Goal: Task Accomplishment & Management: Manage account settings

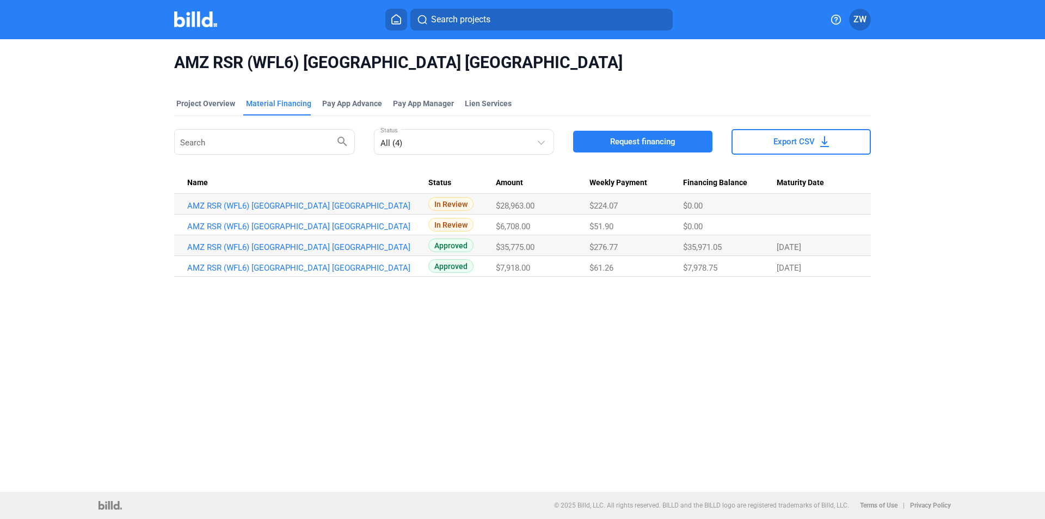
drag, startPoint x: 146, startPoint y: 232, endPoint x: 255, endPoint y: 214, distance: 110.3
click at [255, 214] on div "AMZ RSR (WFL6) Lake Placid [GEOGRAPHIC_DATA] Project Overview Material Financin…" at bounding box center [523, 164] width 878 height 250
click at [315, 166] on div "Search search All (4) Status Request financing Export CSV Name Status Amount We…" at bounding box center [522, 202] width 697 height 150
click at [298, 211] on link "AMZ RSR (WFL6) [GEOGRAPHIC_DATA] [GEOGRAPHIC_DATA]" at bounding box center [307, 206] width 241 height 10
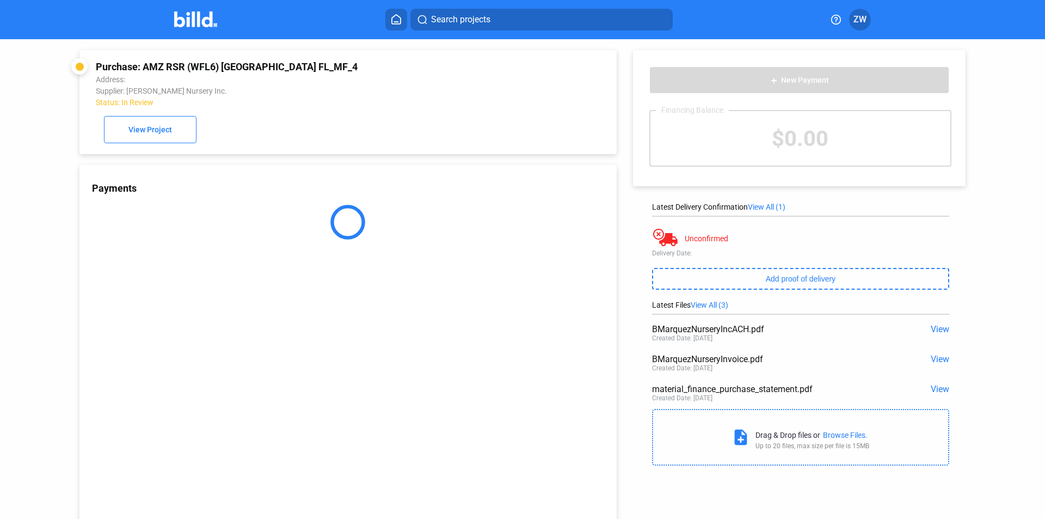
click at [168, 67] on div "Purchase: AMZ RSR (WFL6) [GEOGRAPHIC_DATA] FL_MF_4" at bounding box center [297, 66] width 403 height 11
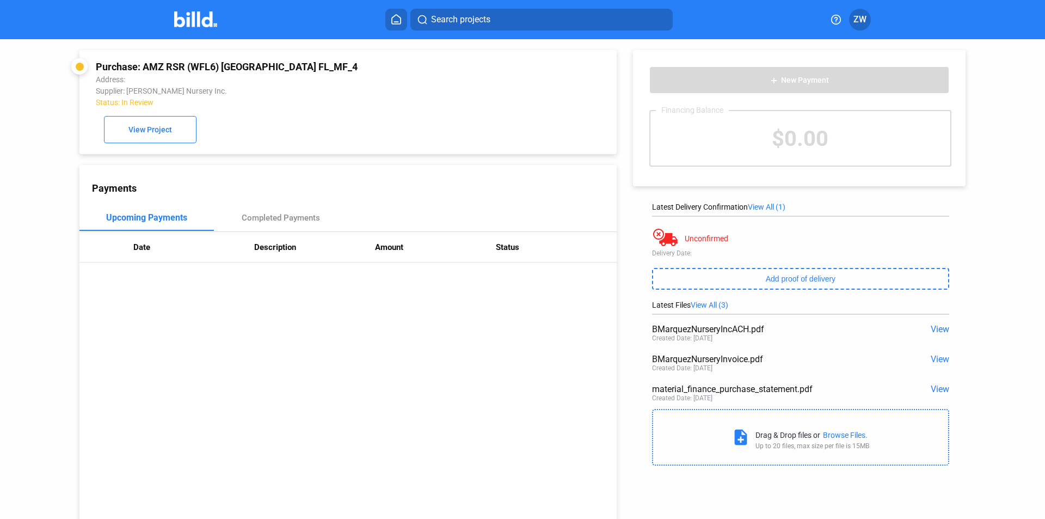
click at [168, 67] on div "Purchase: AMZ RSR (WFL6) [GEOGRAPHIC_DATA] FL_MF_4" at bounding box center [297, 66] width 403 height 11
copy div "Purchase: AMZ RSR (WFL6) [GEOGRAPHIC_DATA] FL_MF_4"
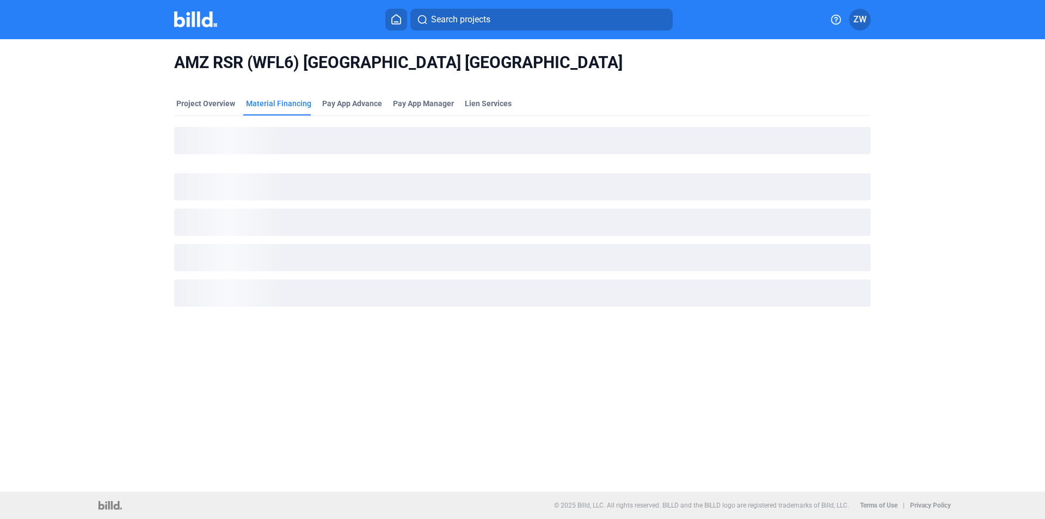
drag, startPoint x: 152, startPoint y: 87, endPoint x: 147, endPoint y: 87, distance: 5.5
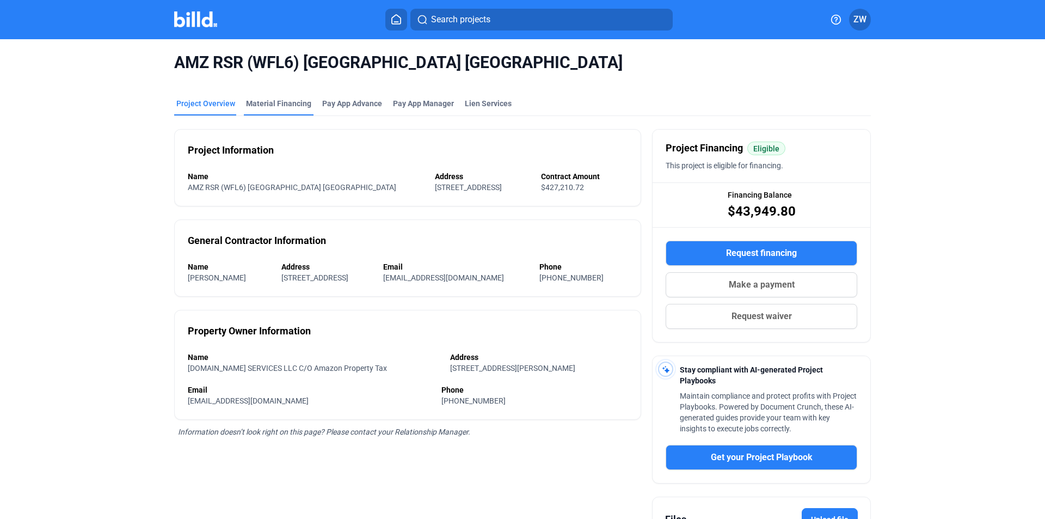
click at [271, 107] on div "Material Financing" at bounding box center [278, 103] width 65 height 11
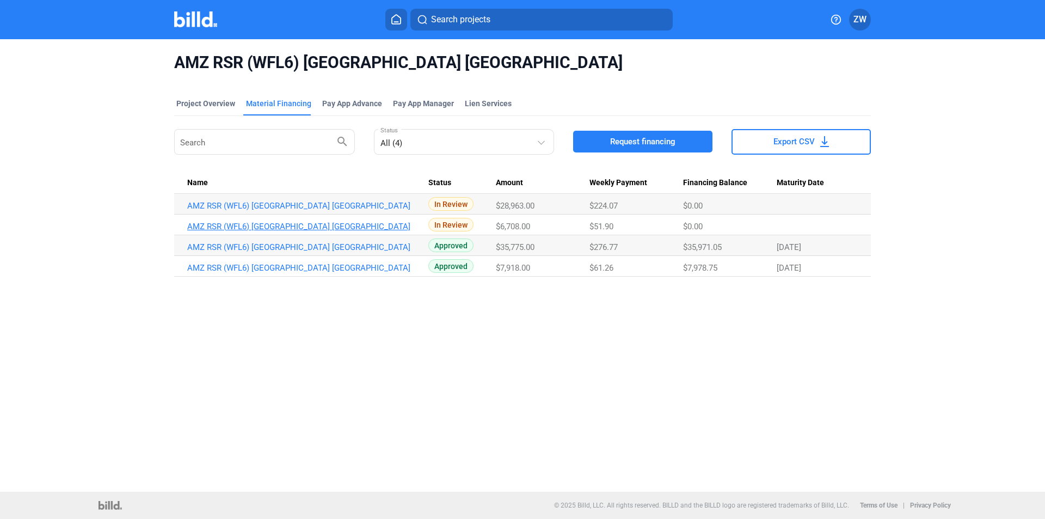
click at [245, 211] on link "AMZ RSR (WFL6) [GEOGRAPHIC_DATA] [GEOGRAPHIC_DATA]" at bounding box center [307, 206] width 241 height 10
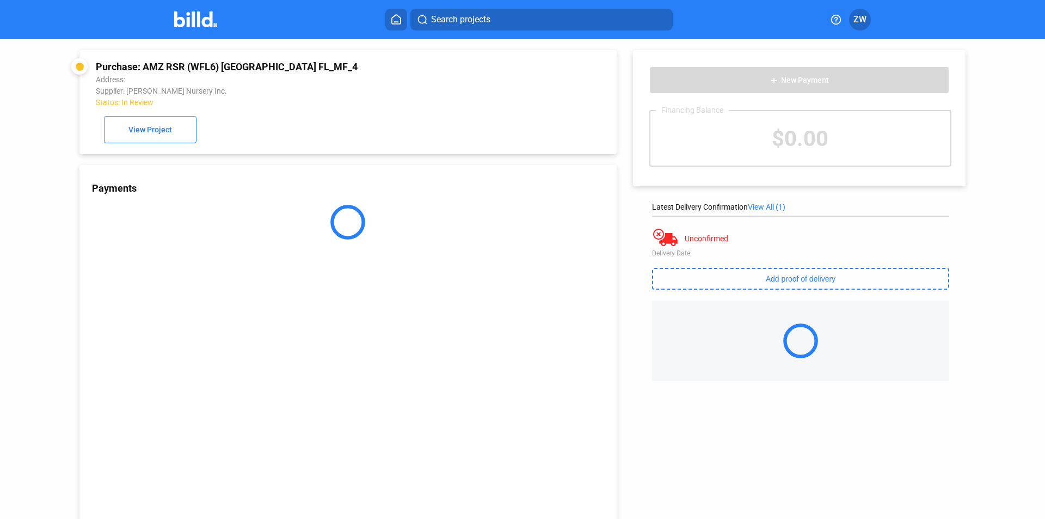
drag, startPoint x: 465, startPoint y: 221, endPoint x: 448, endPoint y: 222, distance: 16.9
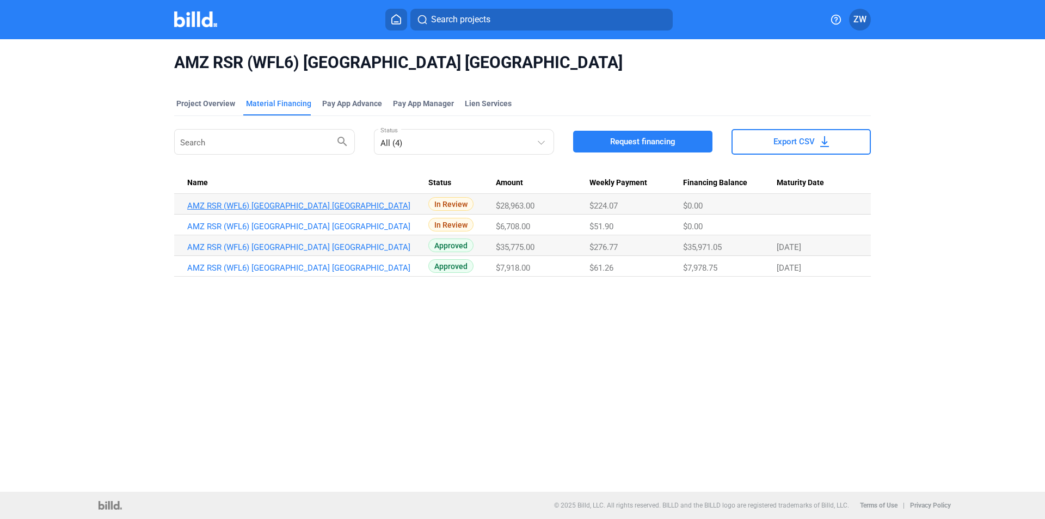
click at [248, 206] on link "AMZ RSR (WFL6) [GEOGRAPHIC_DATA] [GEOGRAPHIC_DATA]" at bounding box center [307, 206] width 241 height 10
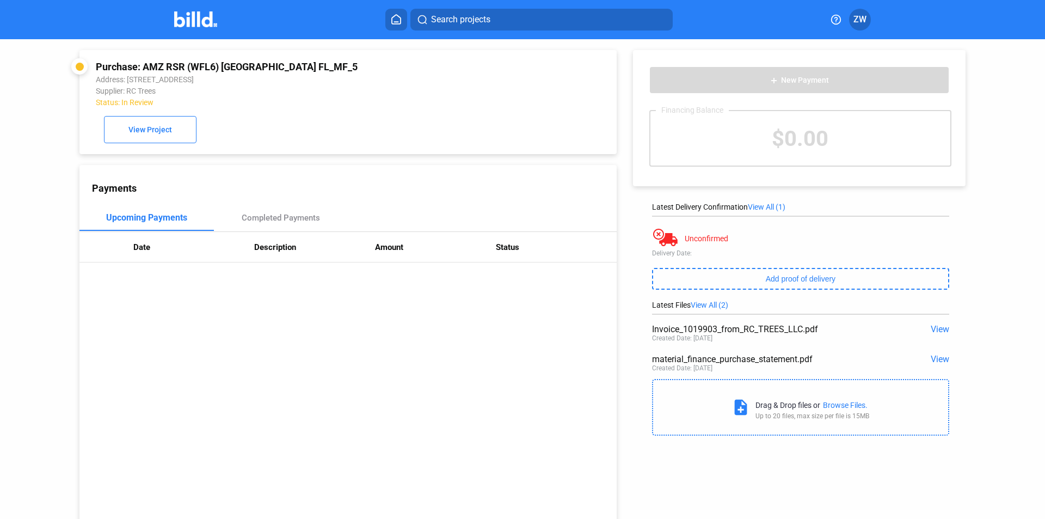
click at [269, 67] on div "Purchase: AMZ RSR (WFL6) [GEOGRAPHIC_DATA] FL_MF_5" at bounding box center [297, 66] width 403 height 11
click at [270, 67] on div "Purchase: AMZ RSR (WFL6) [GEOGRAPHIC_DATA] FL_MF_5" at bounding box center [297, 66] width 403 height 11
copy div "Purchase: AMZ RSR (WFL6) [GEOGRAPHIC_DATA] FL_MF_5"
